Goal: Transaction & Acquisition: Purchase product/service

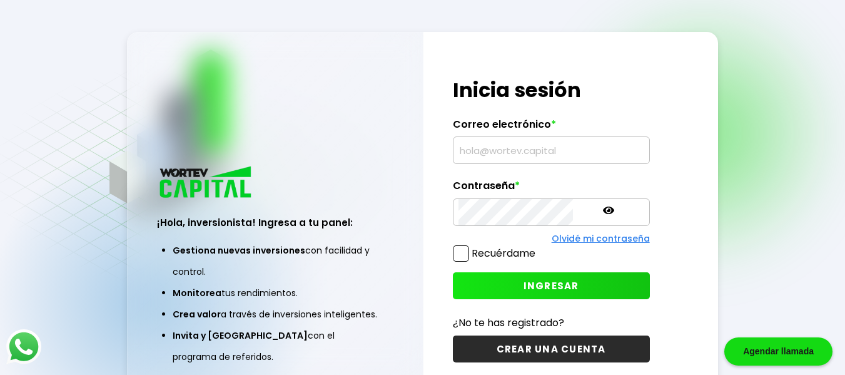
type input "[EMAIL_ADDRESS][DOMAIN_NAME]"
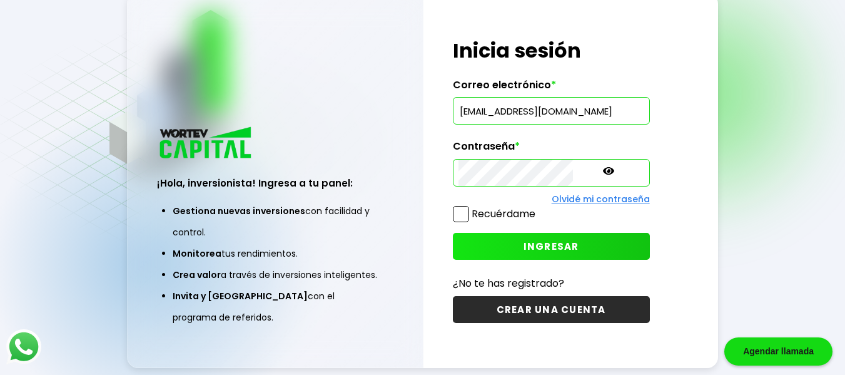
scroll to position [63, 0]
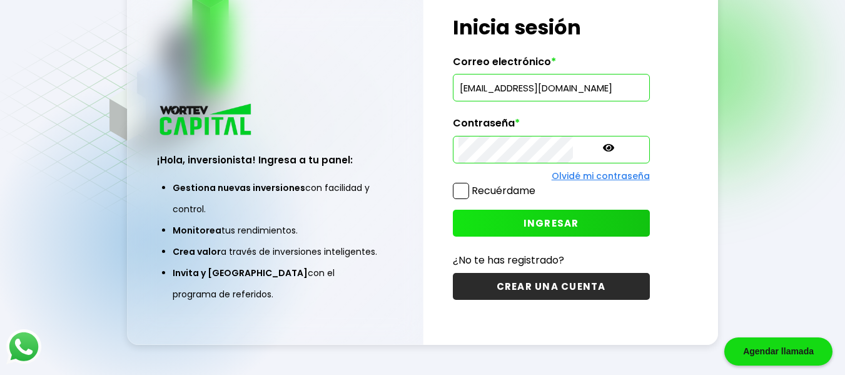
click at [565, 223] on button "INGRESAR" at bounding box center [551, 223] width 197 height 27
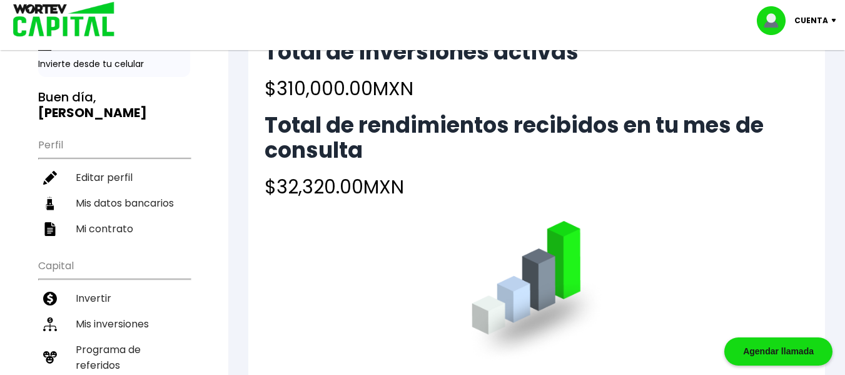
scroll to position [43, 0]
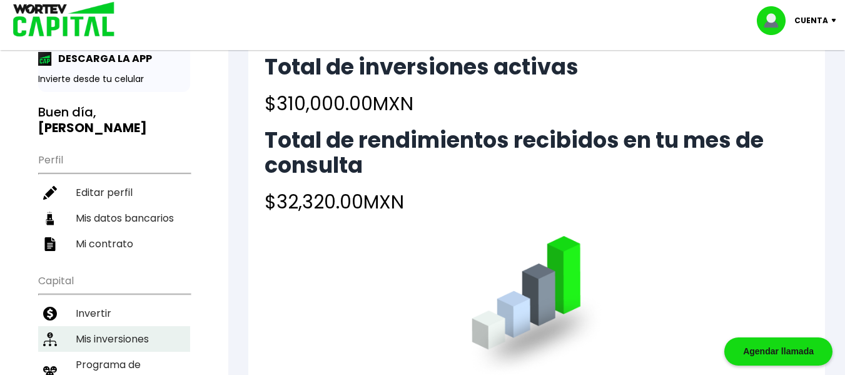
click at [140, 332] on li "Mis inversiones" at bounding box center [114, 339] width 152 height 26
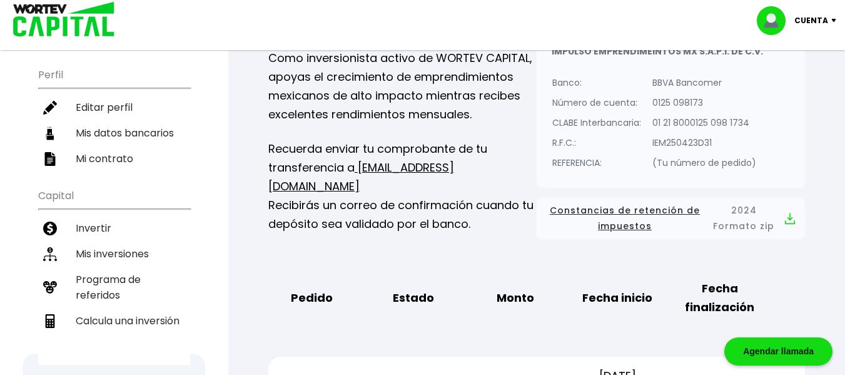
scroll to position [133, 0]
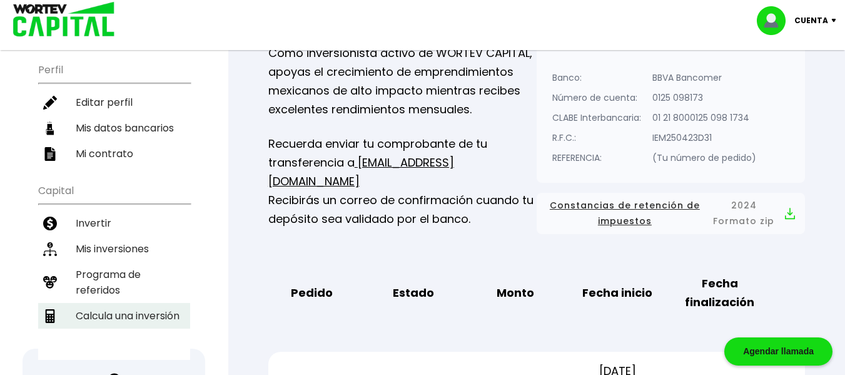
click at [152, 303] on li "Calcula una inversión" at bounding box center [114, 316] width 152 height 26
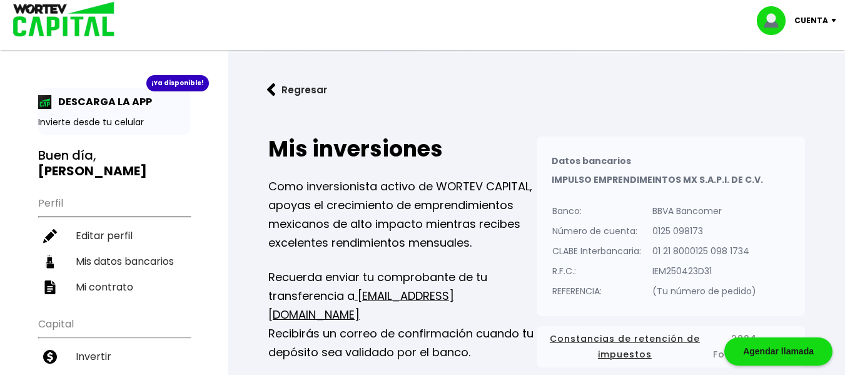
select select "1"
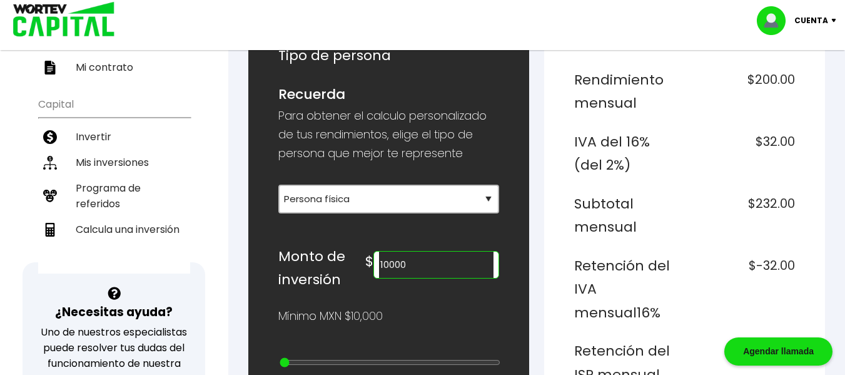
scroll to position [222, 0]
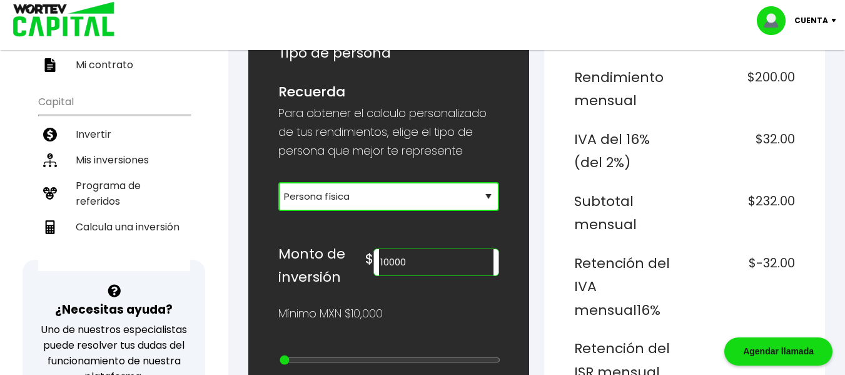
click at [432, 192] on select "Selecciona tu tipo de persona Persona Física que emite factura Persona física P…" at bounding box center [388, 196] width 221 height 29
click at [278, 182] on select "Selecciona tu tipo de persona Persona Física que emite factura Persona física P…" at bounding box center [388, 196] width 221 height 29
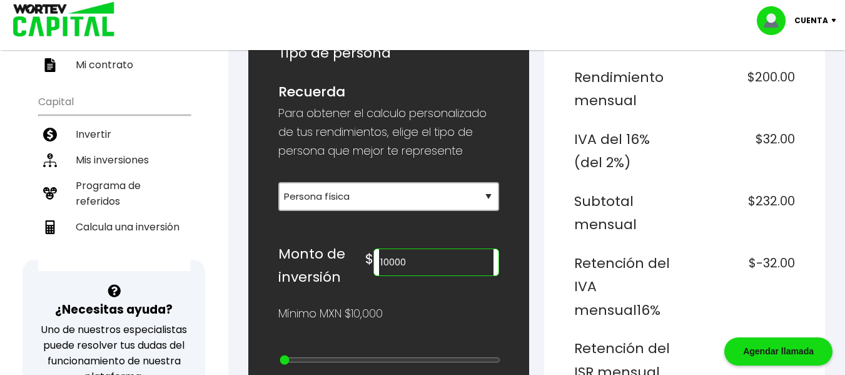
click at [438, 256] on input "10000" at bounding box center [436, 262] width 114 height 26
type input "1"
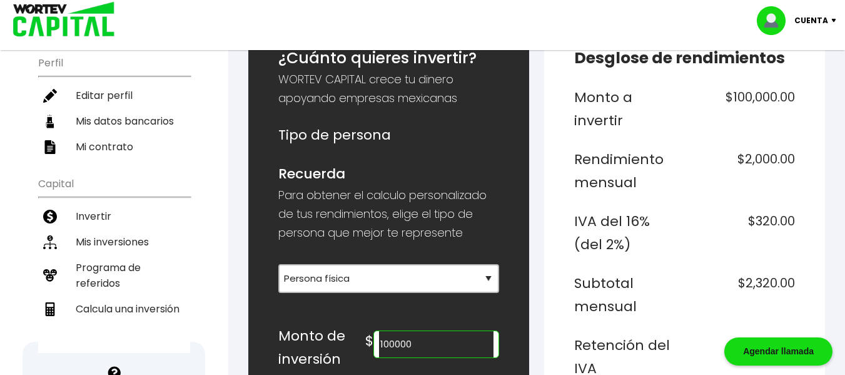
scroll to position [138, 0]
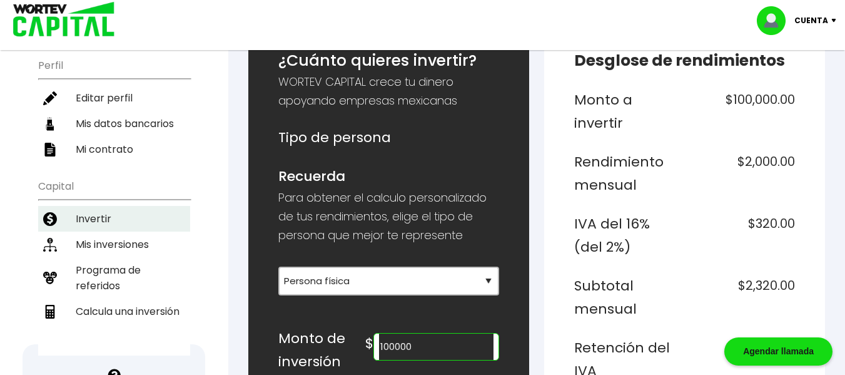
type input "100000"
click at [101, 206] on li "Invertir" at bounding box center [114, 219] width 152 height 26
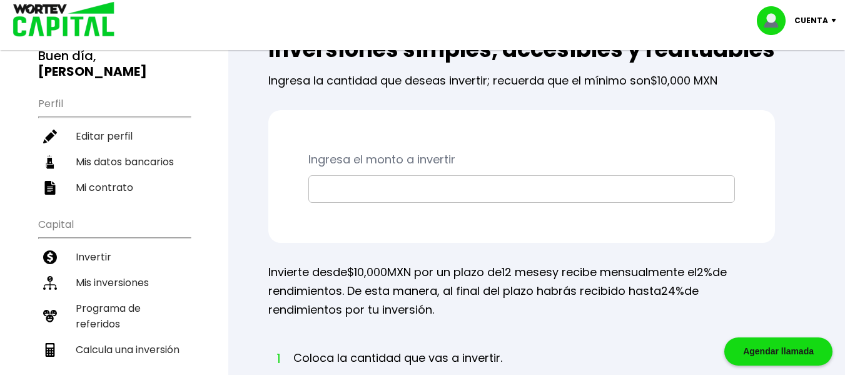
scroll to position [127, 0]
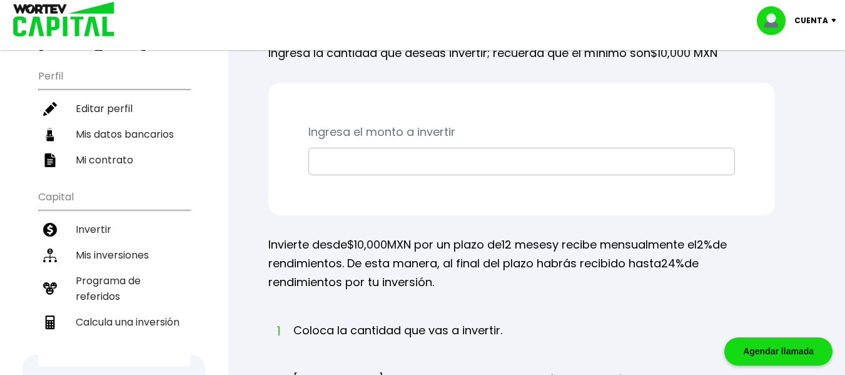
click at [576, 175] on input "text" at bounding box center [521, 161] width 415 height 26
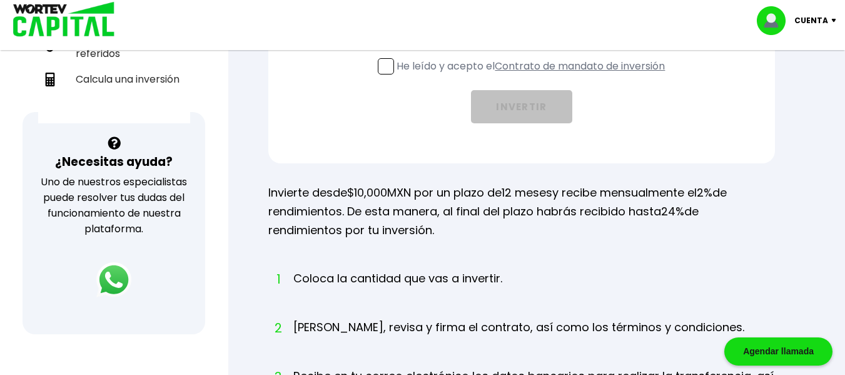
scroll to position [359, 0]
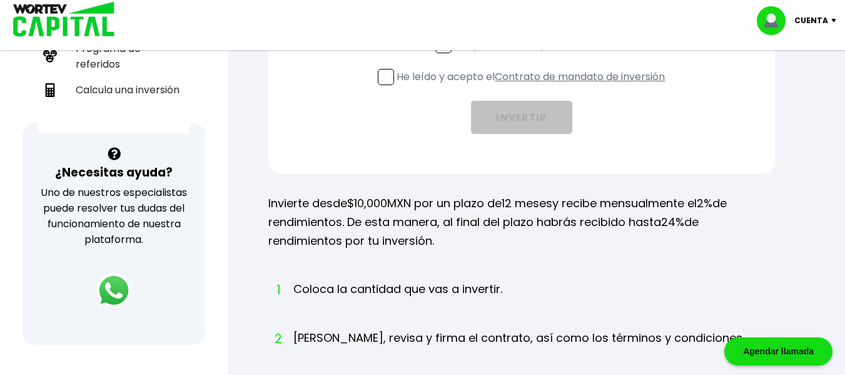
type input "$100,000"
click at [441, 53] on span at bounding box center [443, 45] width 16 height 16
click at [534, 54] on input "Acepto Términos y Condiciones" at bounding box center [534, 54] width 0 height 0
click at [383, 85] on span at bounding box center [386, 77] width 16 height 16
click at [534, 86] on input "He leído y acepto el Contrato de mandato de inversión" at bounding box center [534, 86] width 0 height 0
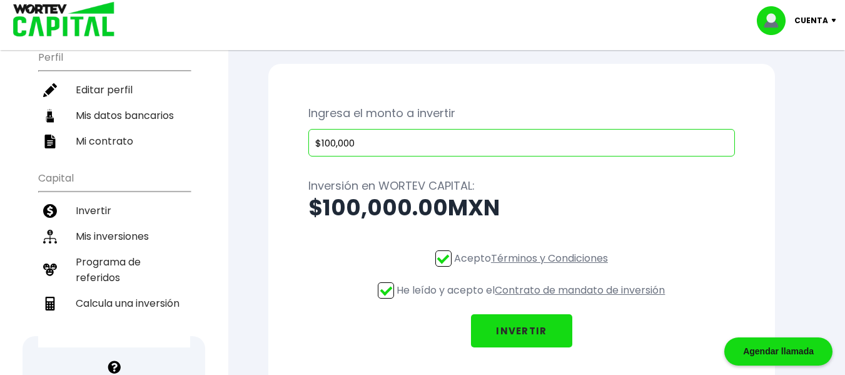
scroll to position [129, 0]
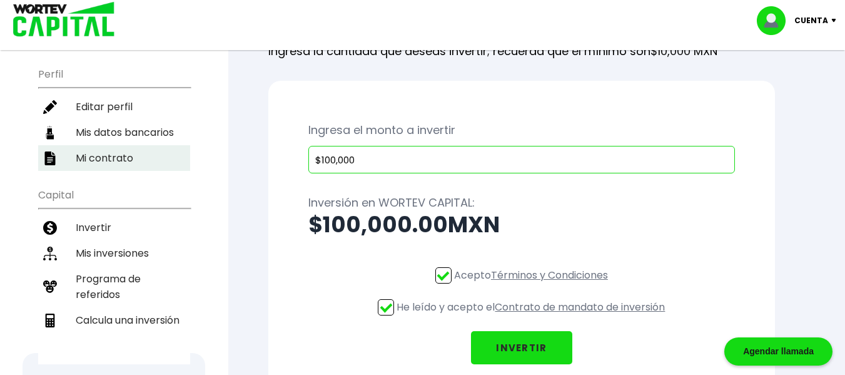
click at [96, 145] on li "Mi contrato" at bounding box center [114, 158] width 152 height 26
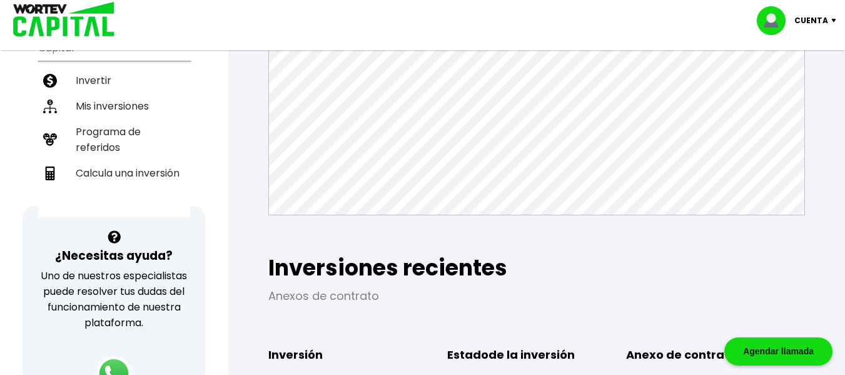
scroll to position [196, 0]
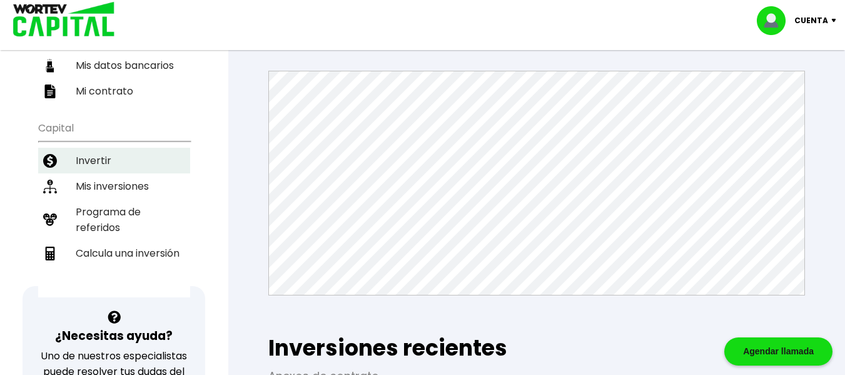
click at [98, 154] on li "Invertir" at bounding box center [114, 161] width 152 height 26
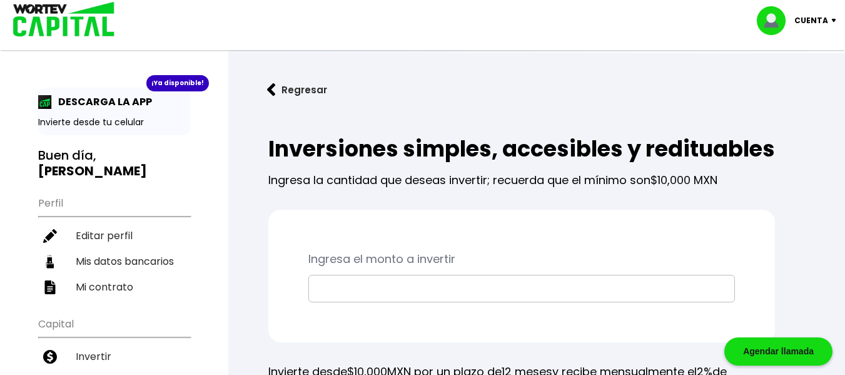
click at [610, 268] on p "Ingresa el monto a invertir" at bounding box center [521, 259] width 427 height 19
click at [586, 302] on input "text" at bounding box center [521, 288] width 415 height 26
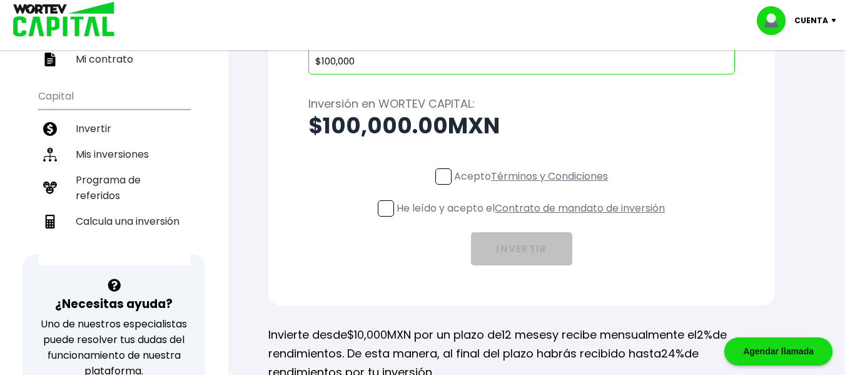
scroll to position [230, 0]
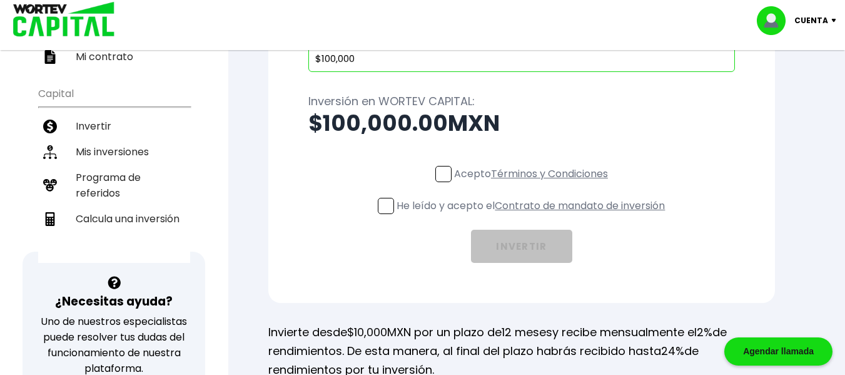
type input "$100,000"
click at [445, 182] on span at bounding box center [443, 174] width 16 height 16
click at [534, 183] on input "Acepto Términos y Condiciones" at bounding box center [534, 183] width 0 height 0
click at [385, 214] on span at bounding box center [386, 206] width 16 height 16
click at [534, 215] on input "He leído y acepto el Contrato de mandato de inversión" at bounding box center [534, 215] width 0 height 0
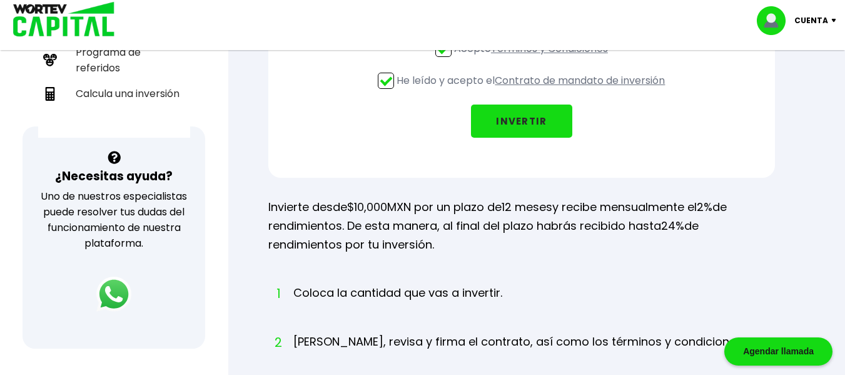
scroll to position [298, 0]
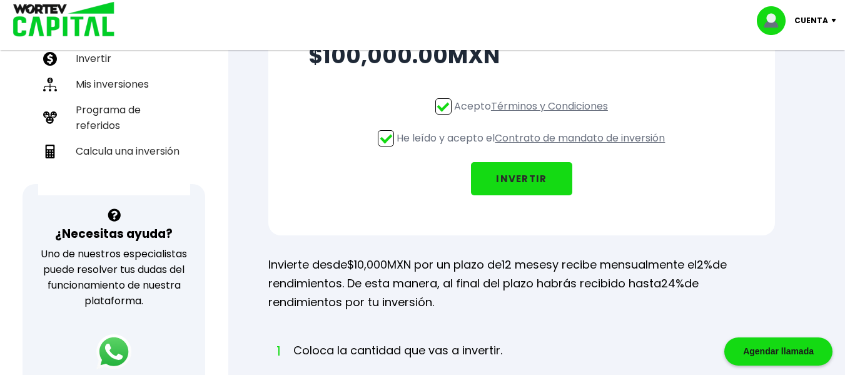
click at [548, 195] on button "INVERTIR" at bounding box center [521, 178] width 101 height 33
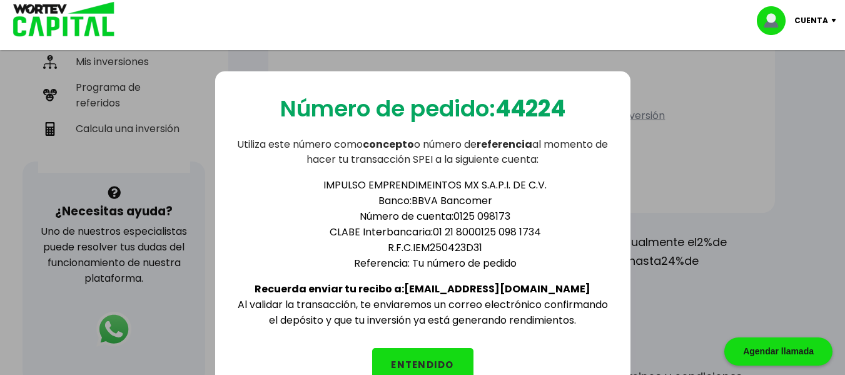
scroll to position [327, 0]
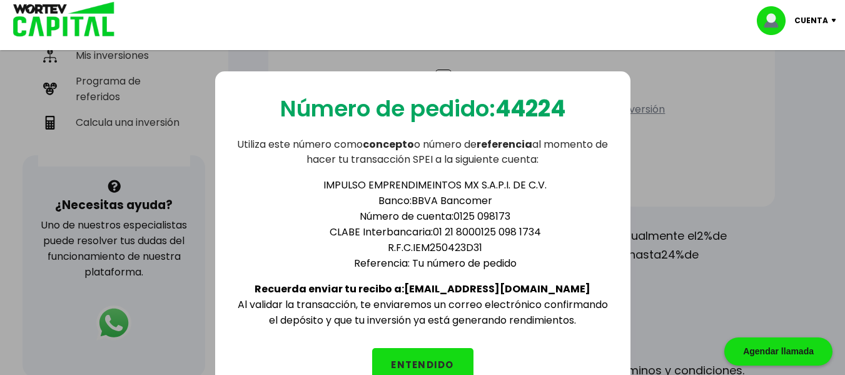
click at [503, 131] on div "Número de pedido: 44224 Utiliza este número como concepto o número de referenci…" at bounding box center [422, 236] width 415 height 330
click at [455, 357] on button "ENTENDIDO" at bounding box center [422, 364] width 101 height 33
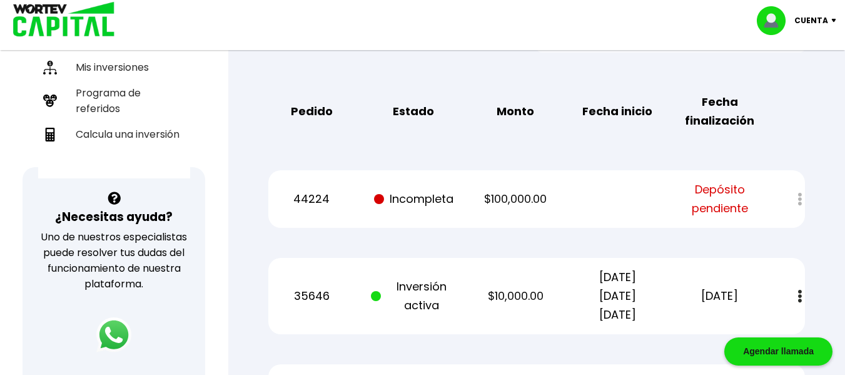
scroll to position [319, 0]
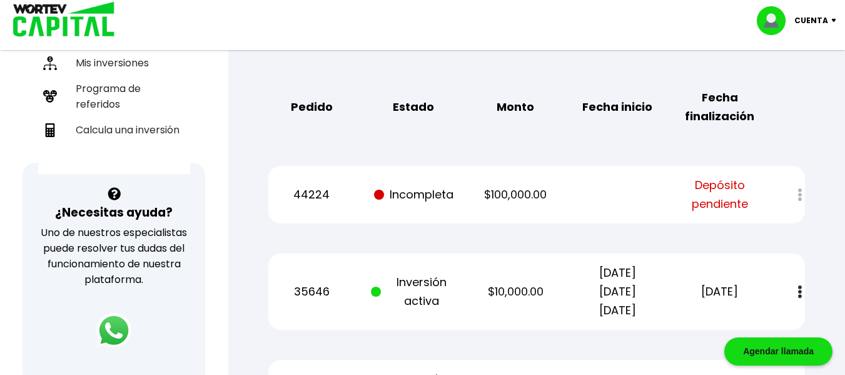
click at [800, 195] on div at bounding box center [791, 194] width 27 height 27
click at [715, 197] on span "Depósito pendiente" at bounding box center [720, 195] width 86 height 38
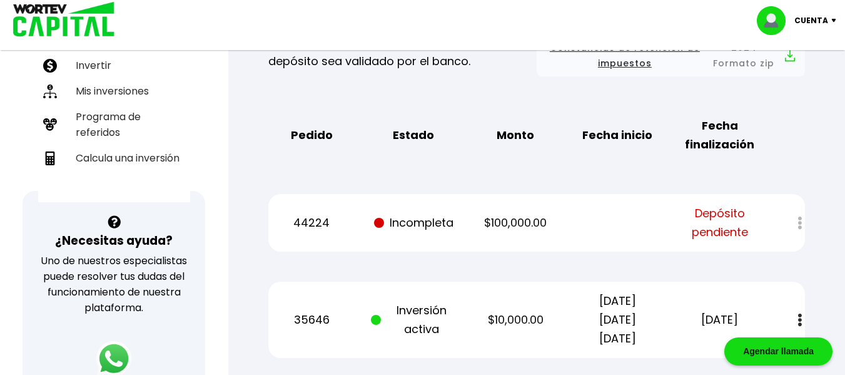
scroll to position [294, 0]
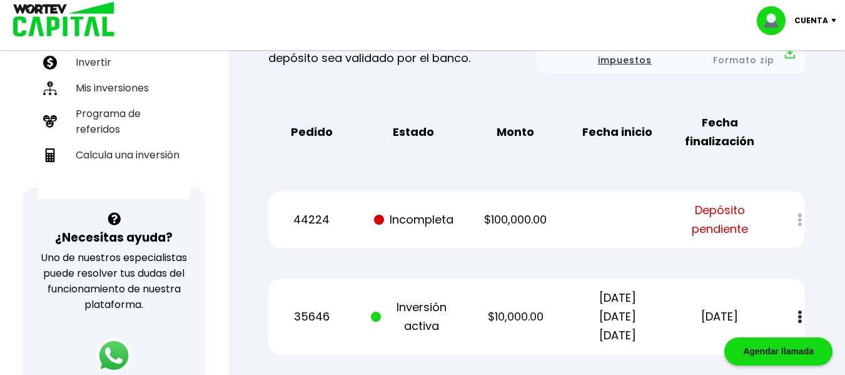
click at [800, 223] on div at bounding box center [791, 219] width 27 height 27
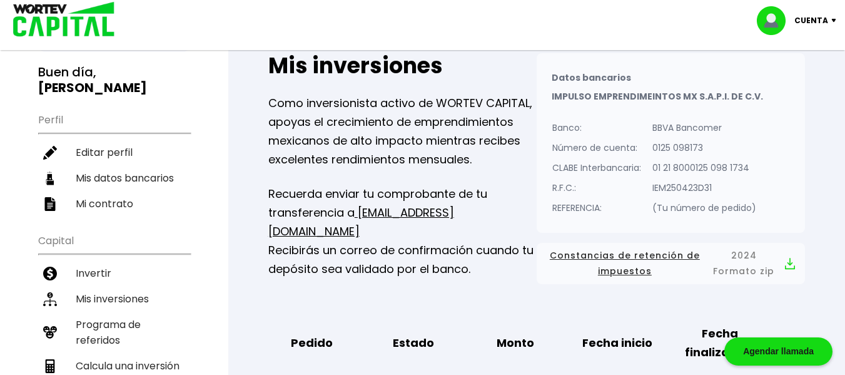
scroll to position [0, 0]
